Goal: Task Accomplishment & Management: Use online tool/utility

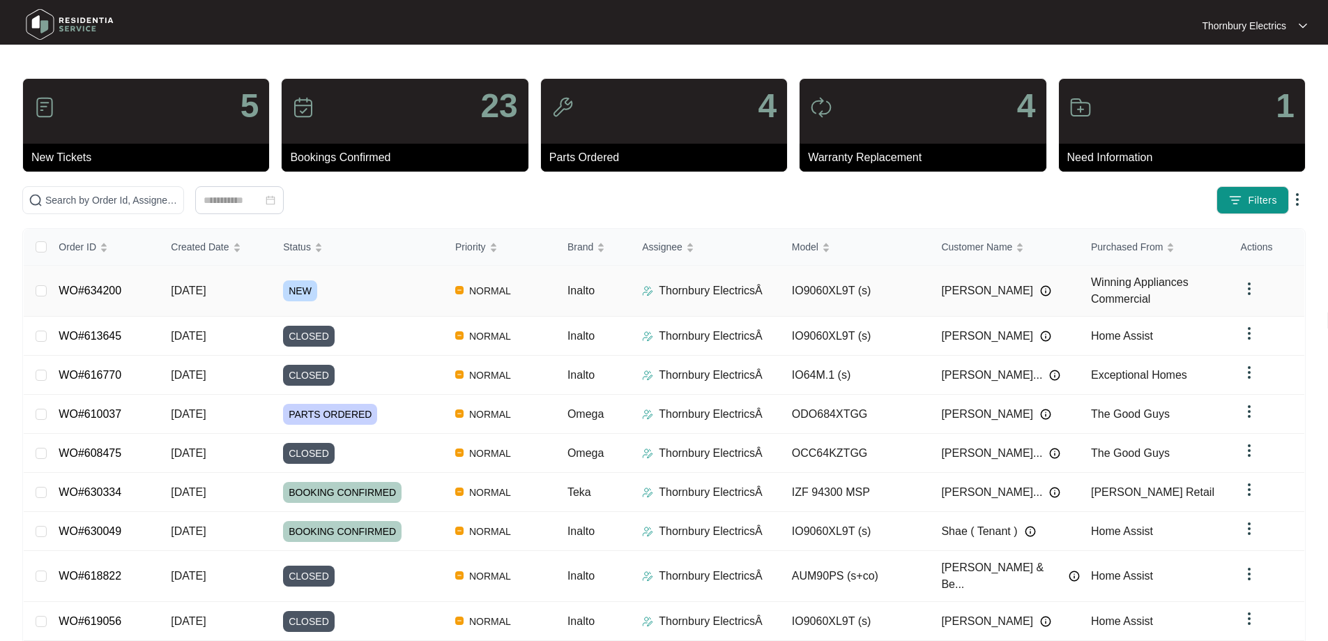
click at [302, 293] on span "NEW" at bounding box center [300, 290] width 34 height 21
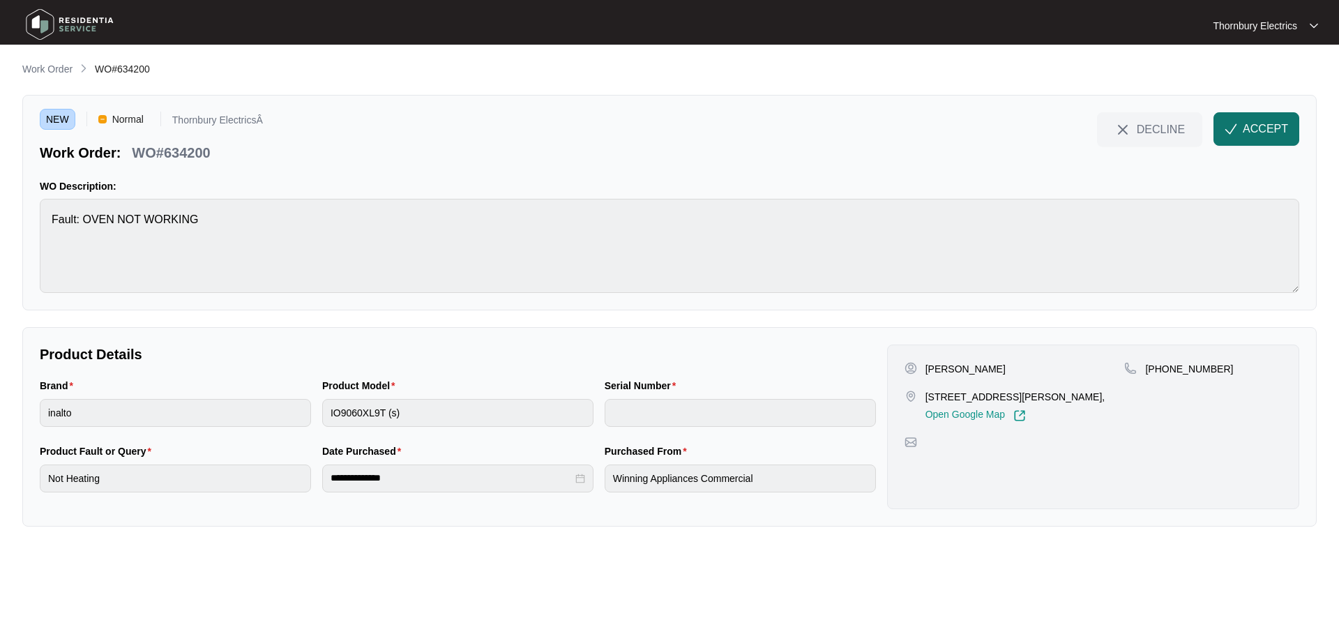
click at [1273, 129] on span "ACCEPT" at bounding box center [1265, 129] width 45 height 17
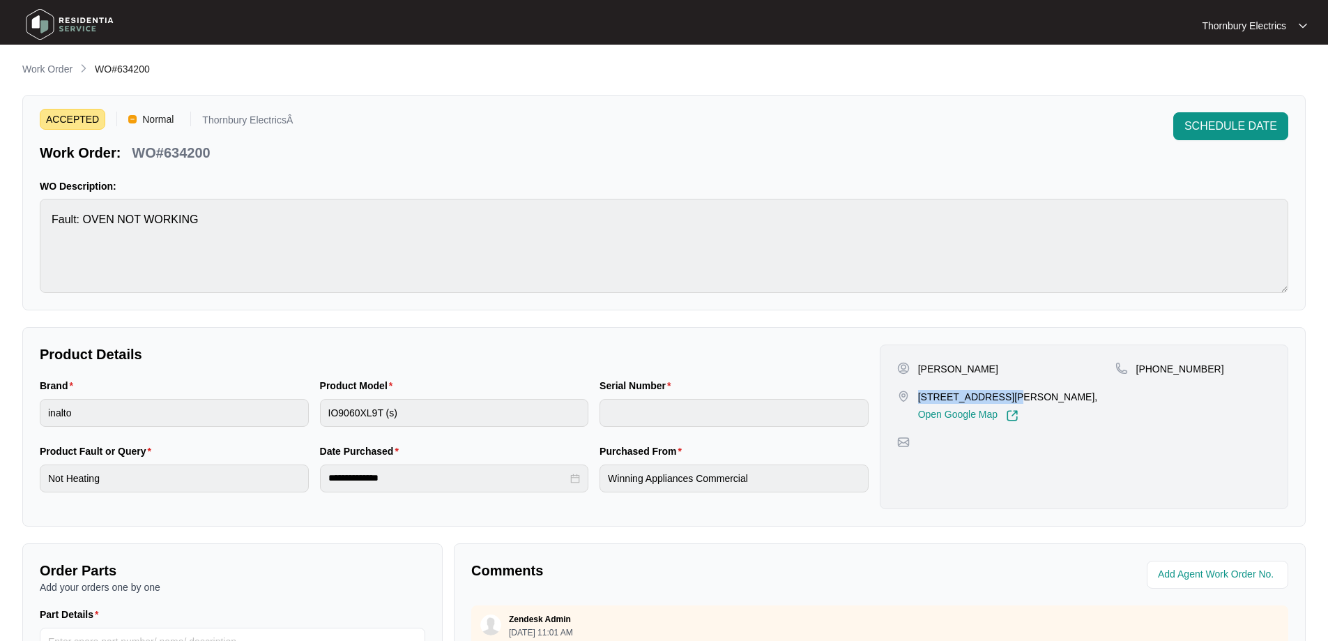
drag, startPoint x: 920, startPoint y: 400, endPoint x: 1011, endPoint y: 402, distance: 91.4
click at [1011, 402] on p "[STREET_ADDRESS][PERSON_NAME]," at bounding box center [1008, 397] width 180 height 14
copy p "[STREET_ADDRESS][PERSON_NAME]"
click at [199, 149] on p "WO#634200" at bounding box center [171, 153] width 78 height 20
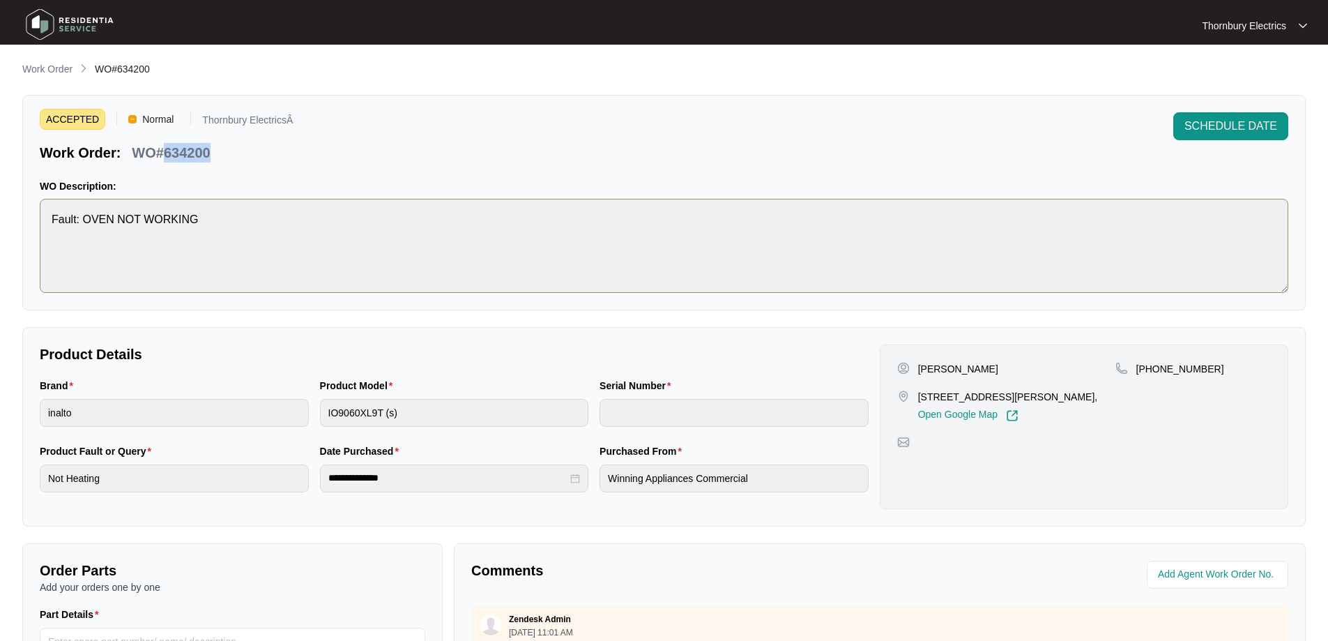
copy p "634200"
click at [923, 367] on p "[PERSON_NAME]" at bounding box center [958, 369] width 80 height 14
copy p "[PERSON_NAME]"
drag, startPoint x: 1208, startPoint y: 365, endPoint x: 1155, endPoint y: 370, distance: 52.5
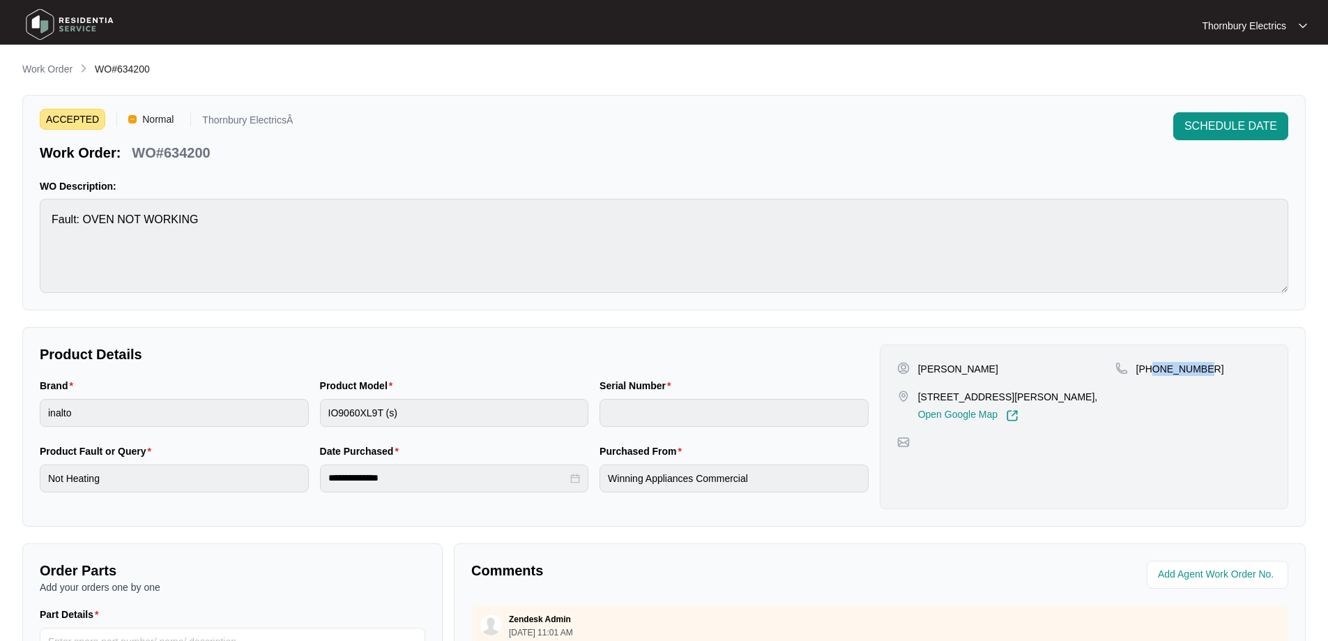
click at [1155, 370] on div "[PHONE_NUMBER]" at bounding box center [1193, 369] width 155 height 14
copy p "408888542"
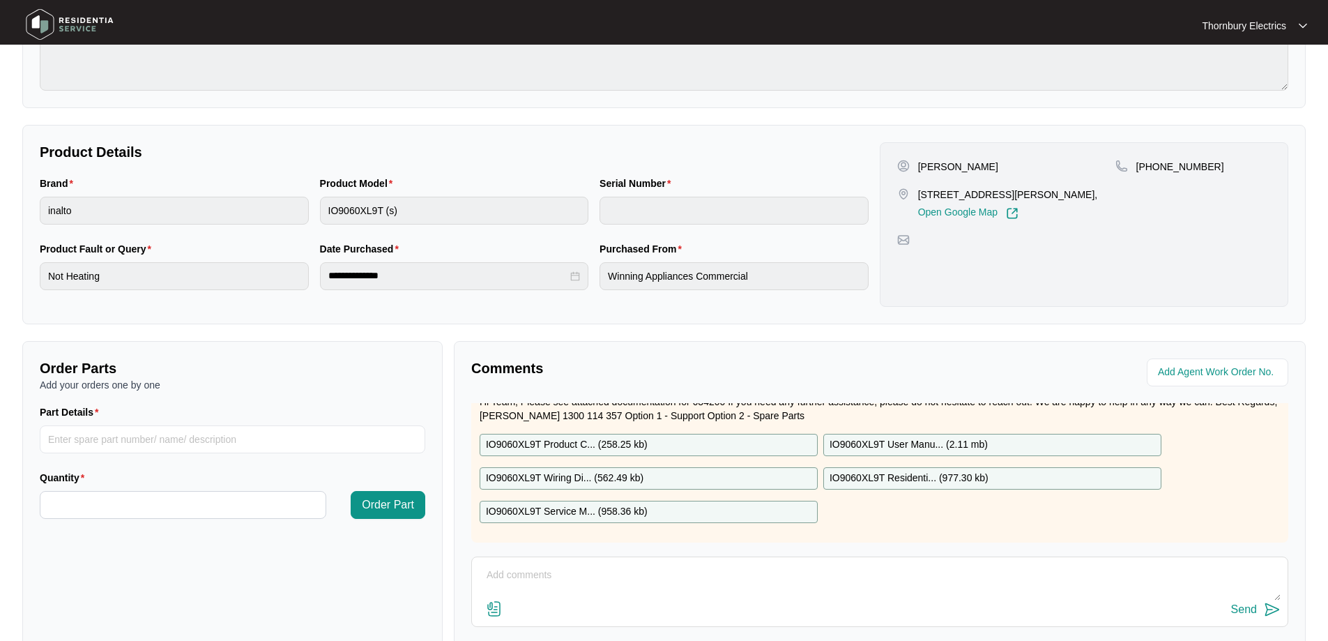
scroll to position [279, 0]
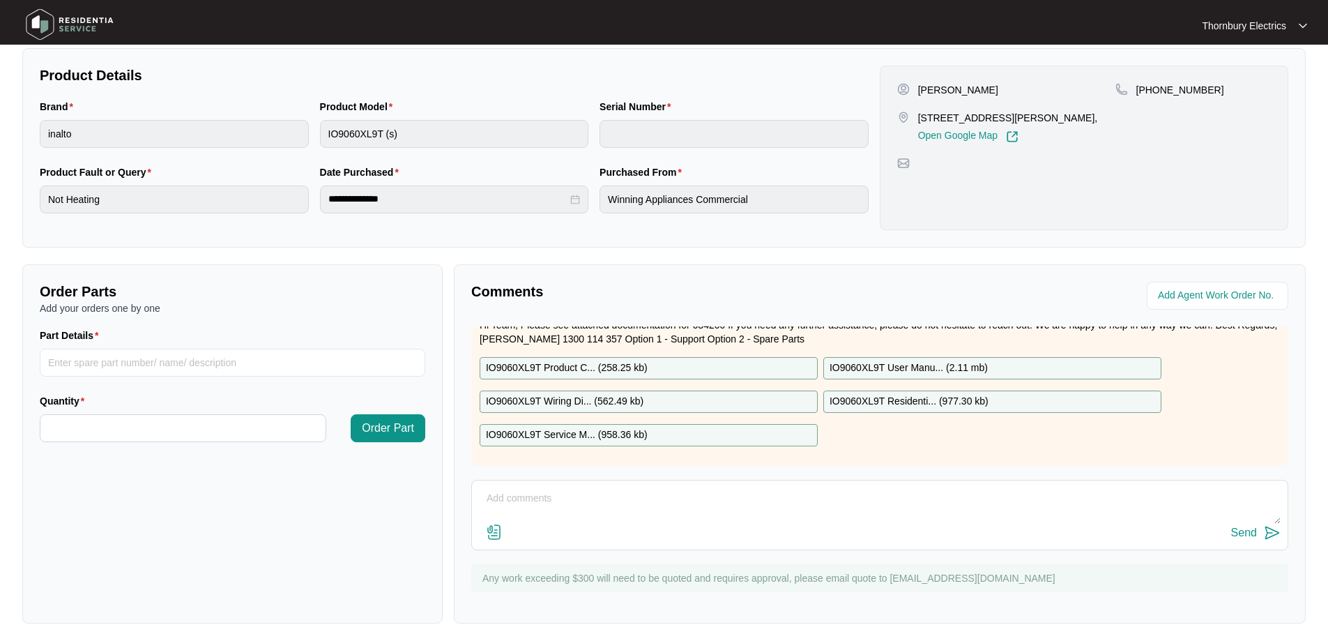
click at [895, 282] on div at bounding box center [1087, 296] width 403 height 28
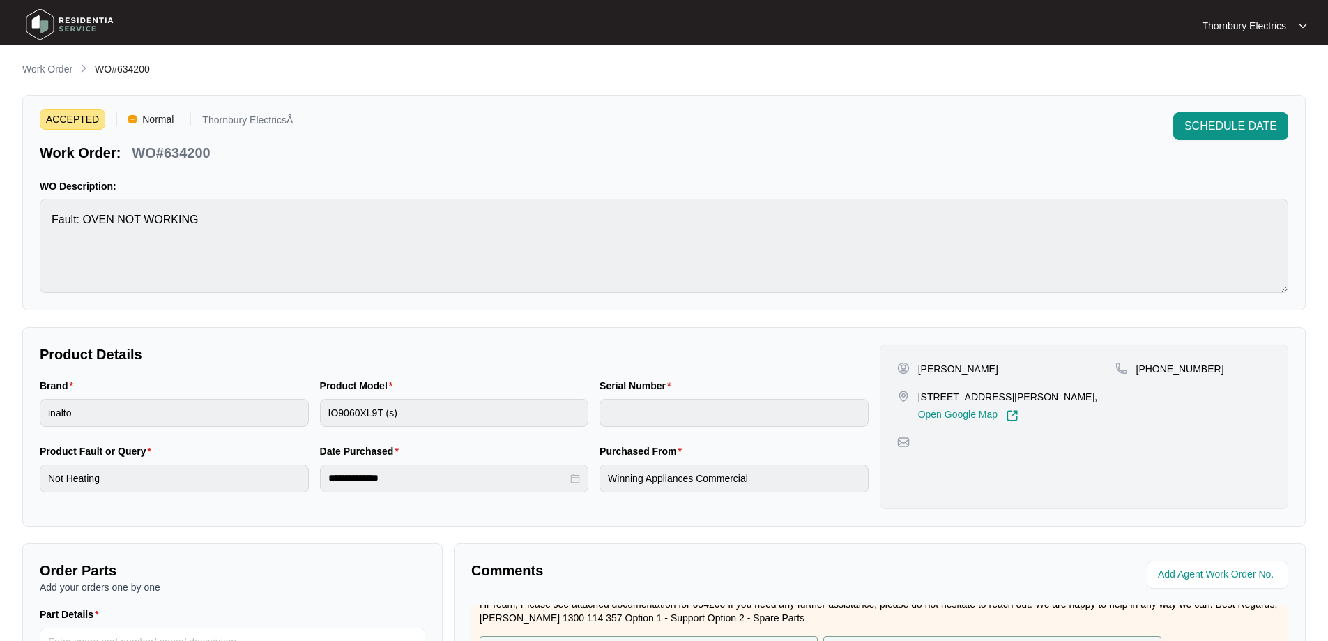
click at [320, 466] on div "**********" at bounding box center [454, 478] width 269 height 28
